Goal: Communication & Community: Answer question/provide support

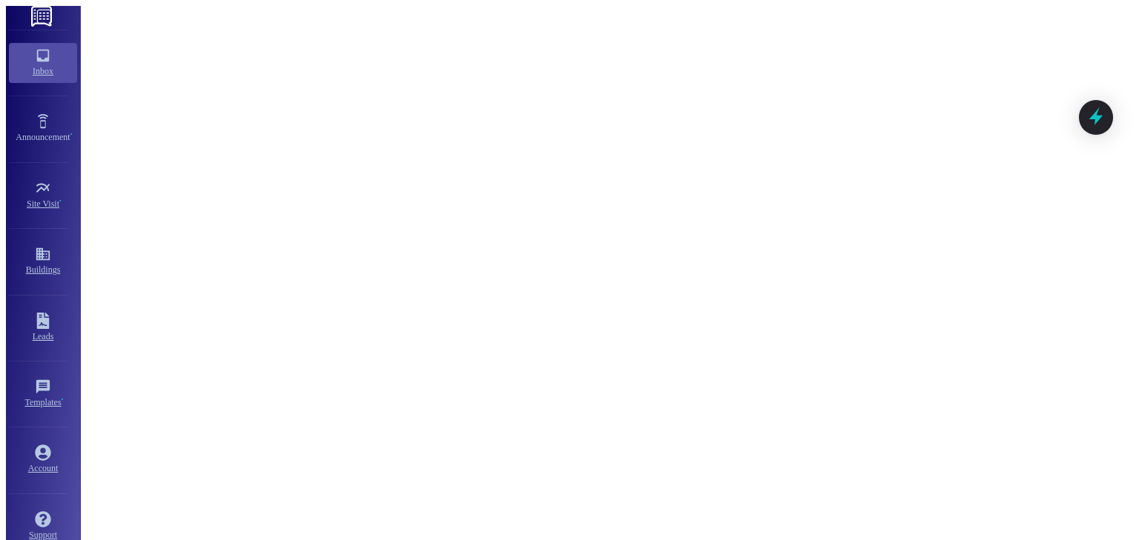
scroll to position [19, 0]
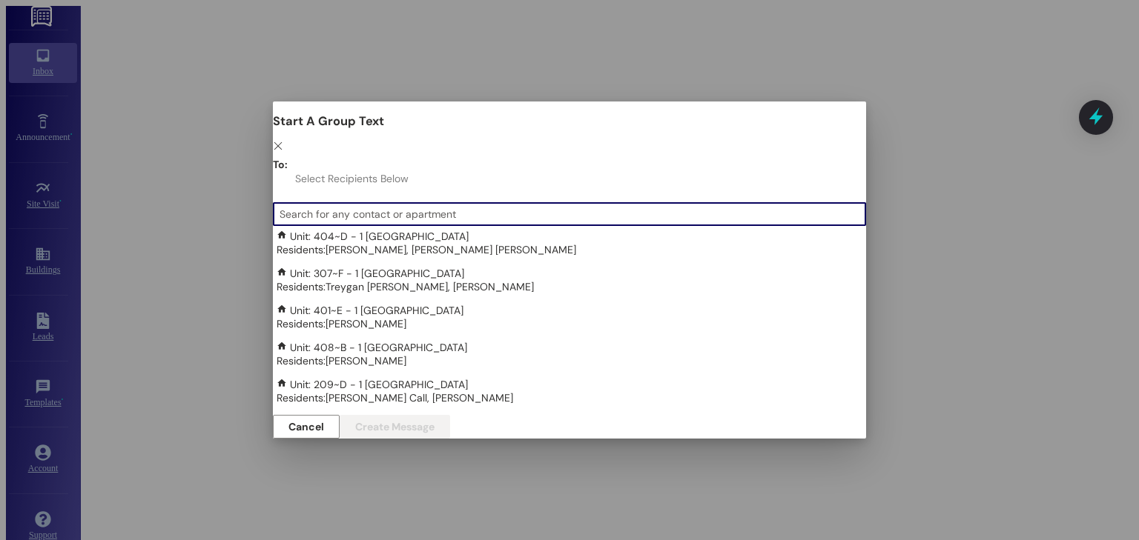
click at [362, 204] on input at bounding box center [572, 214] width 586 height 21
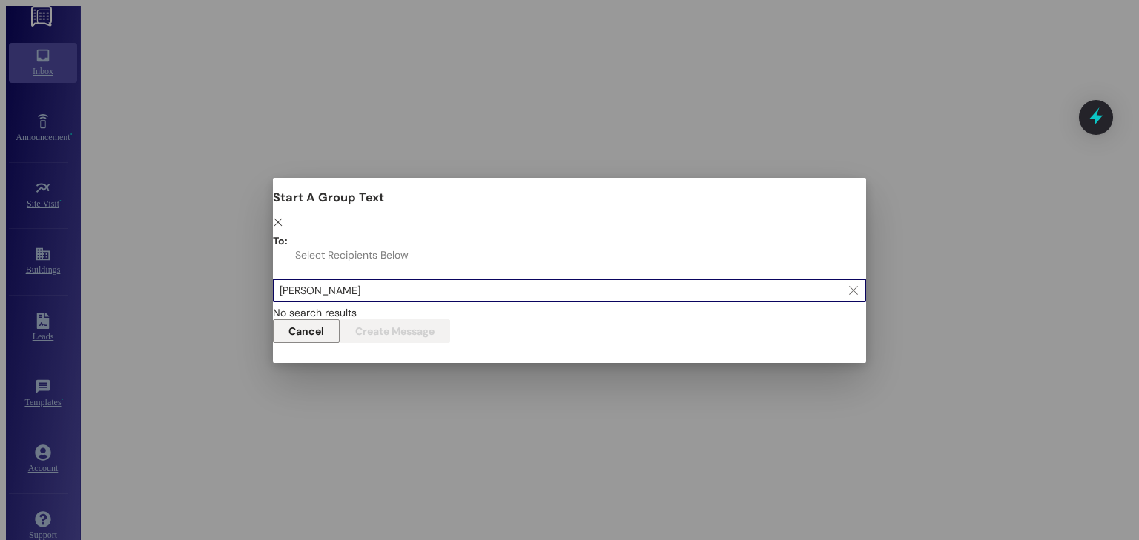
type input "[PERSON_NAME]"
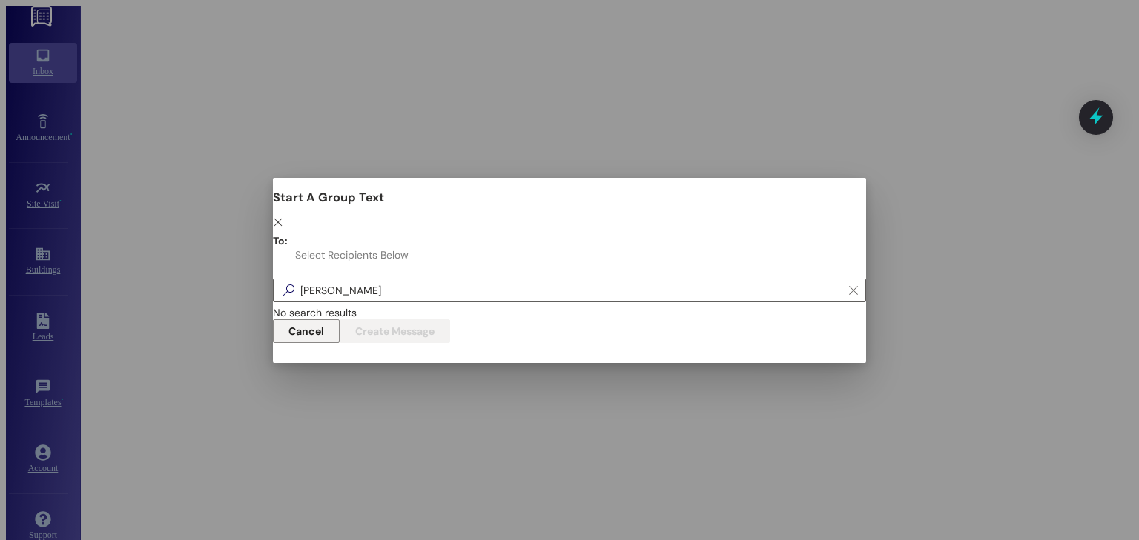
click at [327, 326] on span "Cancel" at bounding box center [306, 331] width 42 height 10
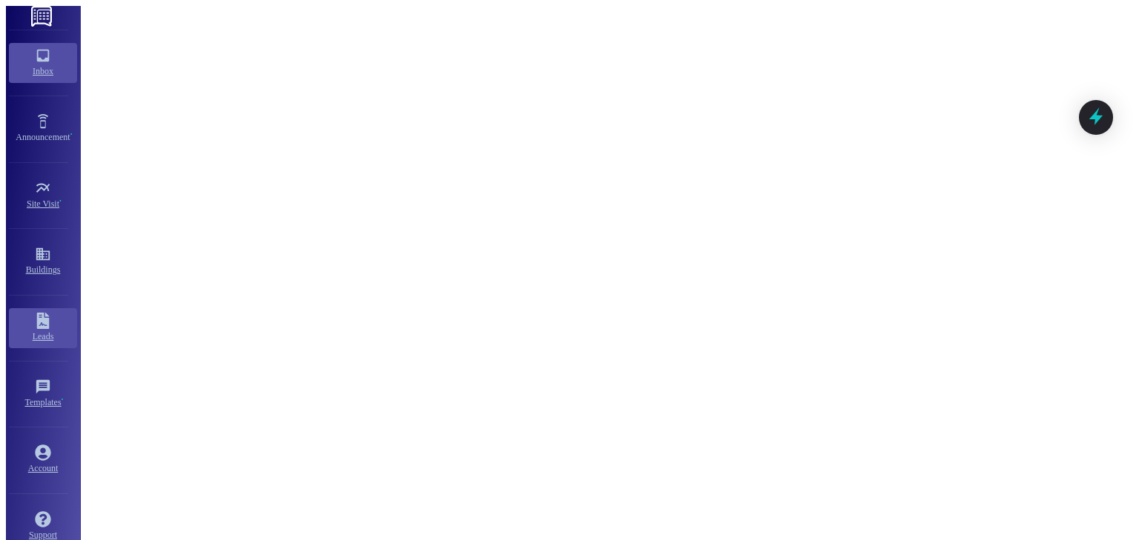
click at [37, 329] on icon at bounding box center [43, 321] width 13 height 16
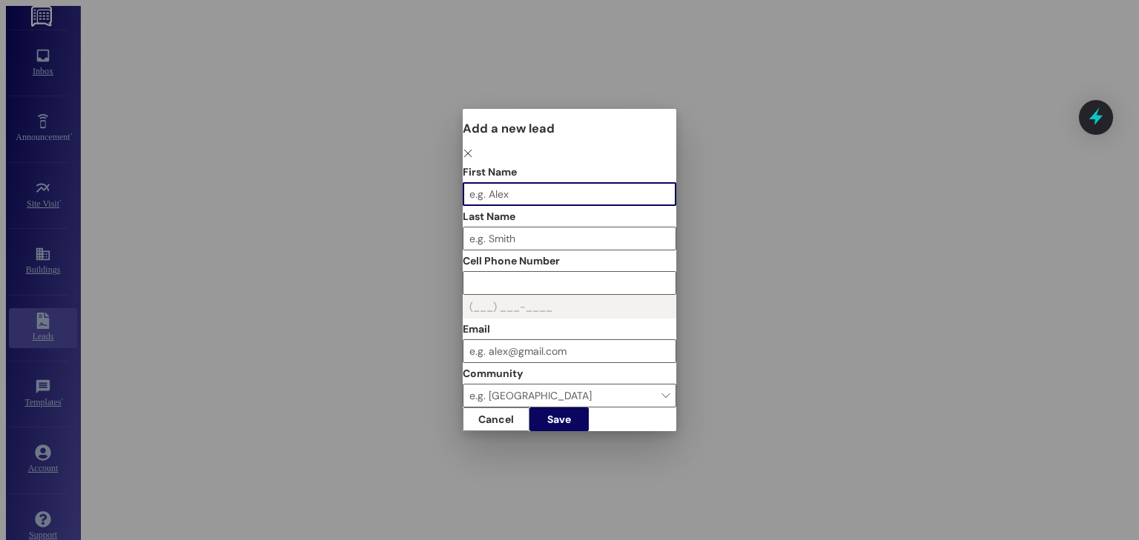
click at [463, 183] on input "First Name" at bounding box center [569, 194] width 212 height 22
click at [463, 228] on input "Last Name" at bounding box center [569, 239] width 212 height 22
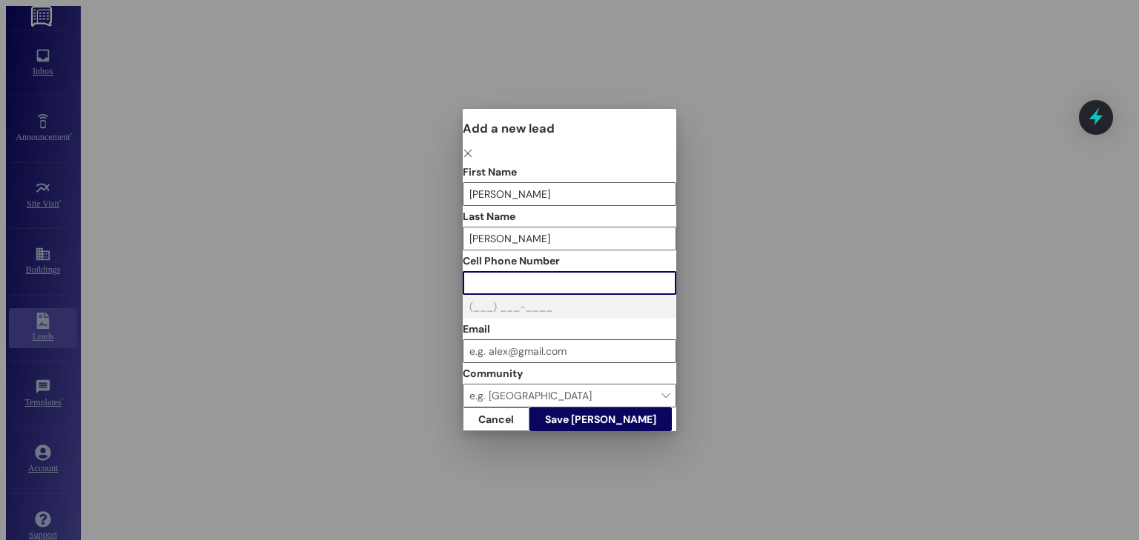
click at [463, 272] on input "Cell Phone Number" at bounding box center [569, 283] width 212 height 22
click at [656, 425] on span "Save [PERSON_NAME]" at bounding box center [600, 419] width 111 height 10
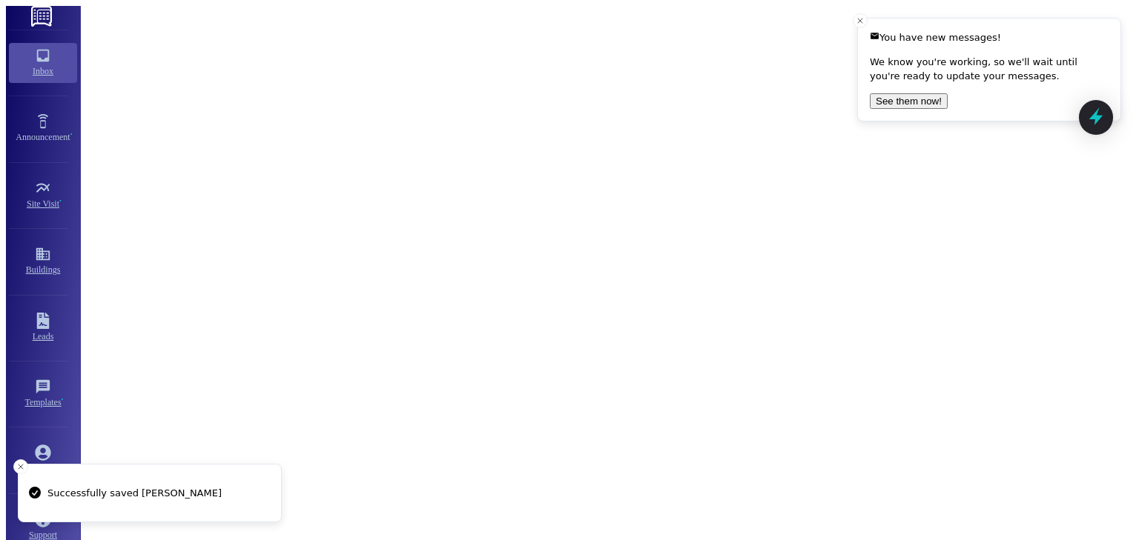
scroll to position [11435, 0]
type textarea "[PERSON_NAME], are you interested in fall parking?"
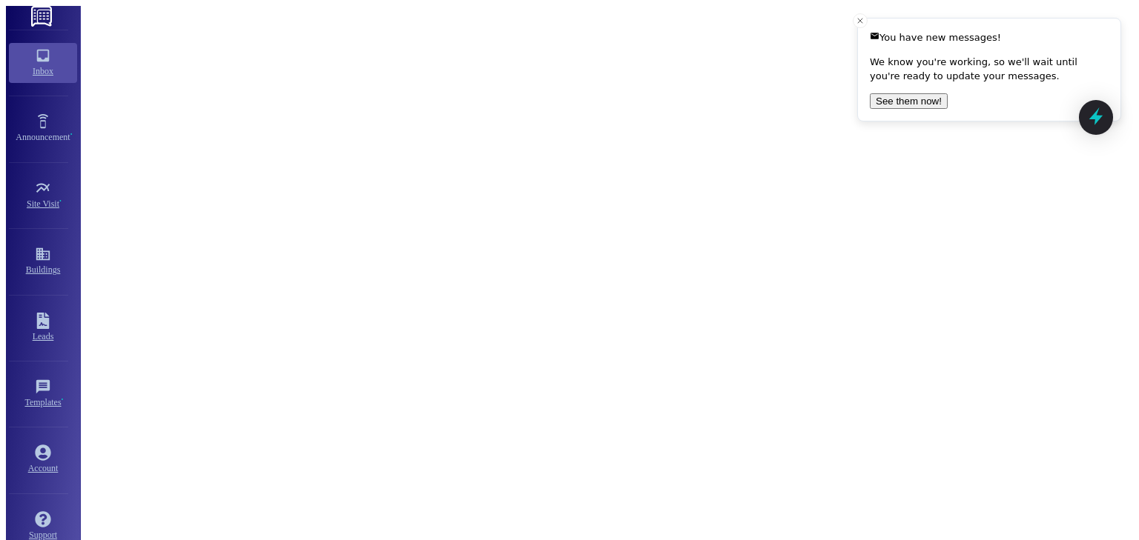
type textarea "Perfect. Please log in [DATE] to sign your document agreeing to parking and to …"
